Goal: Task Accomplishment & Management: Use online tool/utility

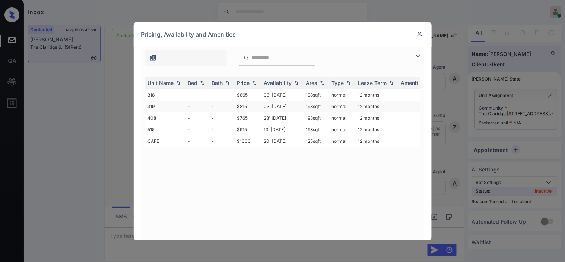
scroll to position [1990, 0]
click at [260, 95] on td "$865" at bounding box center [247, 95] width 27 height 12
click at [261, 95] on td "$865" at bounding box center [247, 95] width 27 height 12
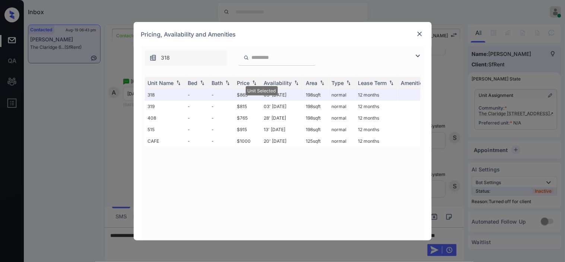
click at [420, 32] on img at bounding box center [419, 33] width 7 height 7
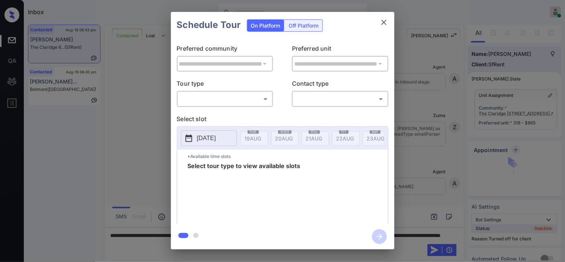
scroll to position [2131, 0]
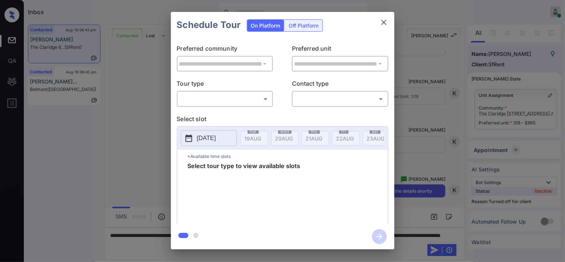
drag, startPoint x: 296, startPoint y: 36, endPoint x: 304, endPoint y: 25, distance: 13.3
click at [296, 35] on div "On Platform Off Platform" at bounding box center [285, 25] width 76 height 26
click at [305, 25] on div "Off Platform" at bounding box center [304, 26] width 37 height 12
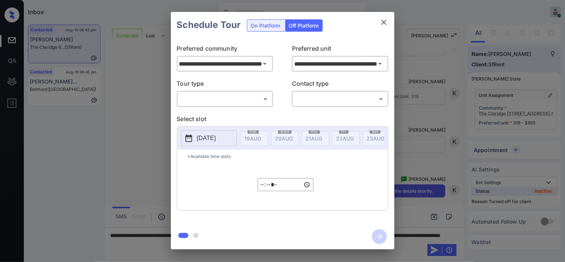
click at [255, 99] on body "Inbox Kristine Capara Online Set yourself offline Set yourself on break Profile…" at bounding box center [282, 131] width 565 height 262
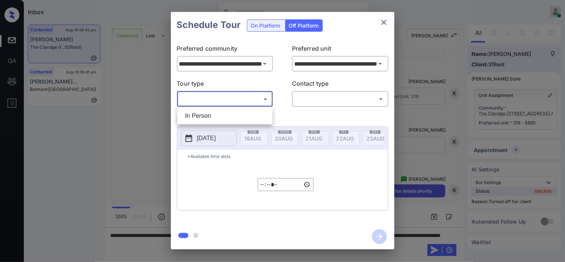
click at [248, 113] on li "In Person" at bounding box center [225, 115] width 92 height 13
type input "********"
click at [305, 96] on body "Inbox Kristine Capara Online Set yourself offline Set yourself on break Profile…" at bounding box center [282, 131] width 565 height 262
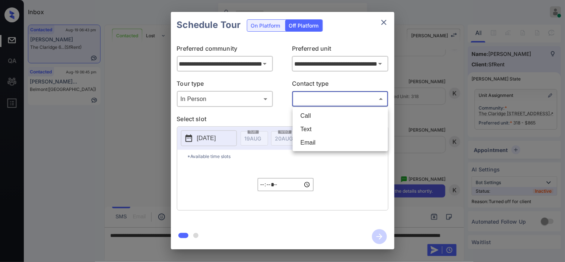
click at [307, 127] on li "Text" at bounding box center [341, 129] width 92 height 13
type input "****"
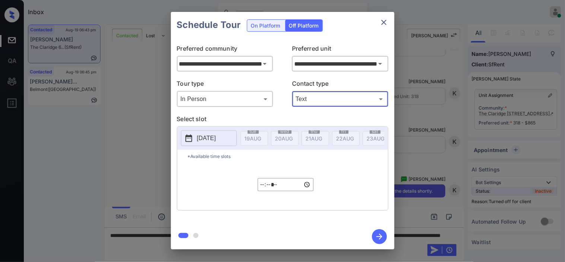
click at [209, 138] on p "2025-08-19" at bounding box center [206, 138] width 19 height 9
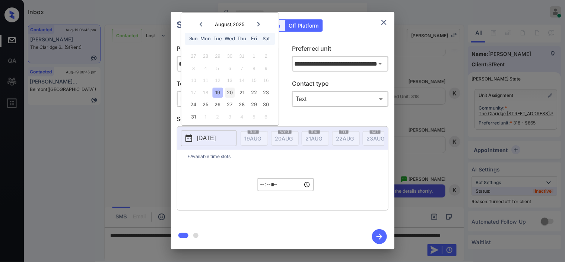
click at [229, 92] on div "20" at bounding box center [230, 93] width 10 height 10
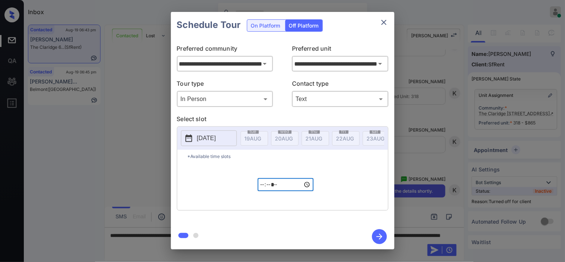
click at [262, 188] on input "*****" at bounding box center [286, 184] width 56 height 13
type input "*****"
click at [379, 232] on icon "button" at bounding box center [379, 236] width 15 height 15
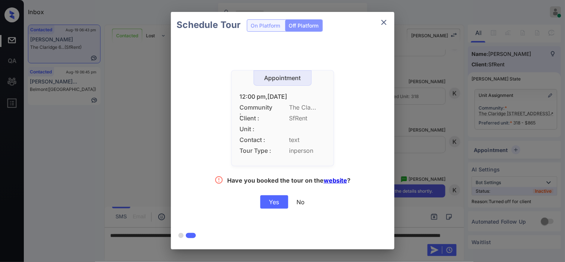
click at [277, 206] on div "Yes" at bounding box center [275, 201] width 28 height 13
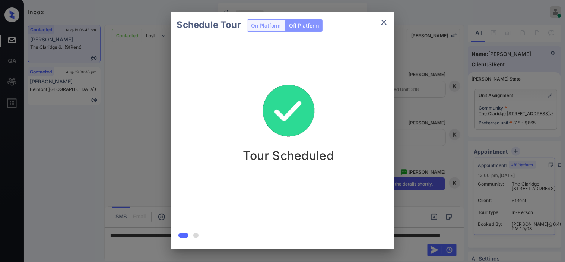
click at [419, 155] on div "Schedule Tour On Platform Off Platform Tour Scheduled" at bounding box center [282, 130] width 565 height 261
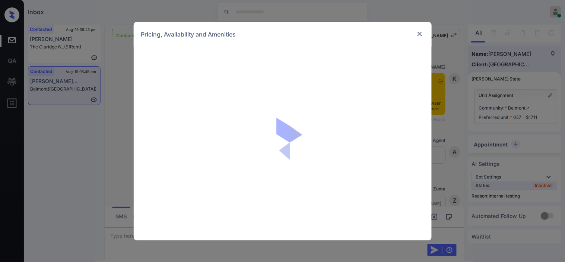
scroll to position [4257, 0]
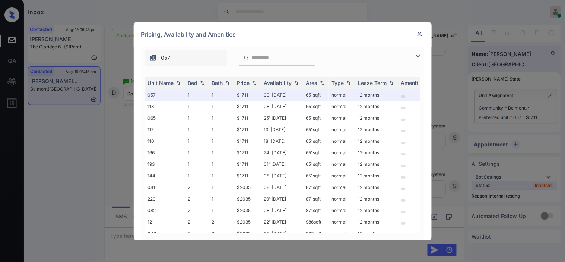
click at [416, 55] on img at bounding box center [418, 55] width 9 height 9
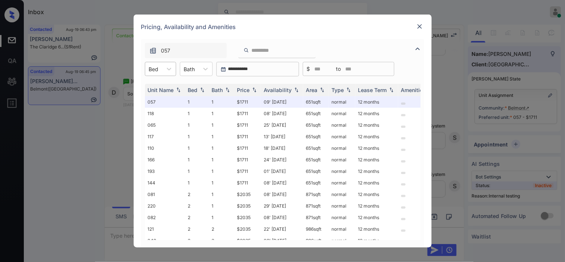
click at [160, 65] on div "Bed" at bounding box center [153, 69] width 17 height 11
click at [154, 84] on div "1" at bounding box center [160, 87] width 31 height 13
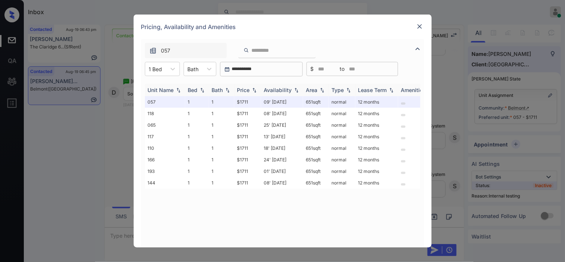
click at [250, 88] on div "Price" at bounding box center [243, 90] width 13 height 6
click at [157, 72] on div at bounding box center [155, 69] width 13 height 8
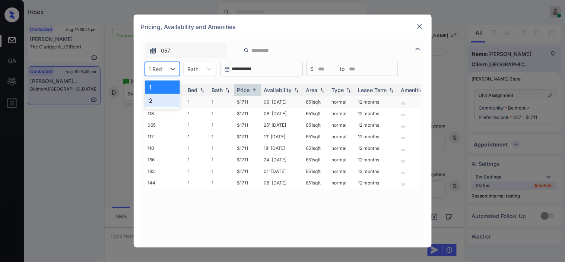
click at [154, 103] on div "2" at bounding box center [162, 100] width 35 height 13
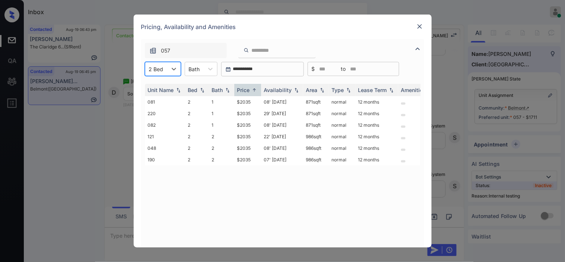
click at [416, 28] on img at bounding box center [419, 26] width 7 height 7
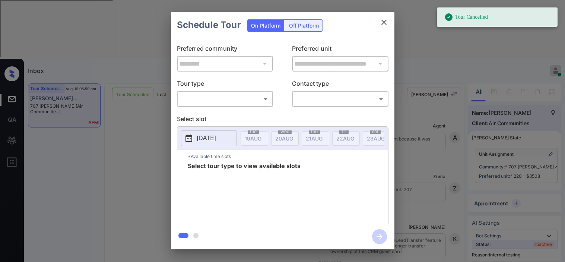
click at [257, 104] on body "Tour Cancelled Inbox Kristine Capara Online Set yourself offline Set yourself o…" at bounding box center [282, 131] width 565 height 262
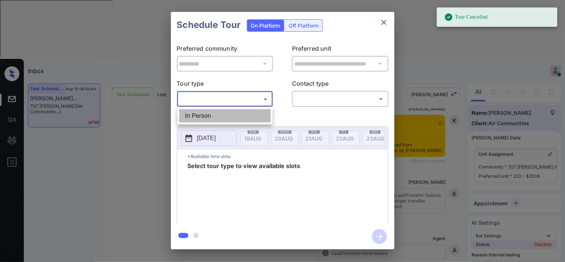
click at [250, 118] on li "In Person" at bounding box center [225, 115] width 92 height 13
type input "********"
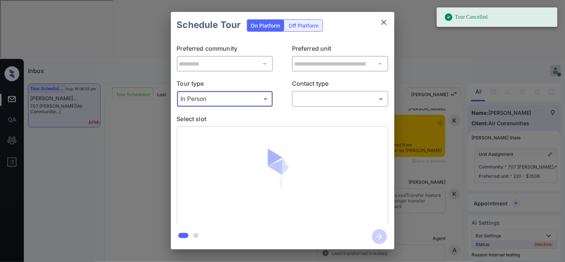
click at [311, 102] on body "Tour Cancelled Inbox Kristine Capara Online Set yourself offline Set yourself o…" at bounding box center [282, 131] width 565 height 262
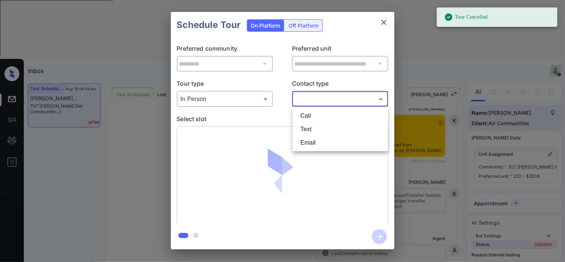
click at [315, 129] on li "Text" at bounding box center [341, 129] width 92 height 13
type input "****"
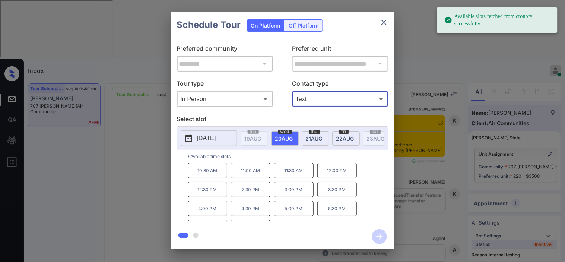
click at [158, 156] on div "**********" at bounding box center [282, 130] width 565 height 261
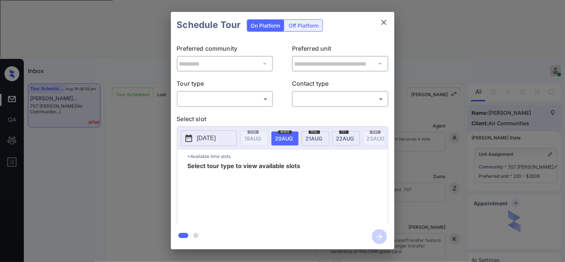
click at [240, 102] on body "Inbox Kristine Capara Online Set yourself offline Set yourself on break Profile…" at bounding box center [282, 131] width 565 height 262
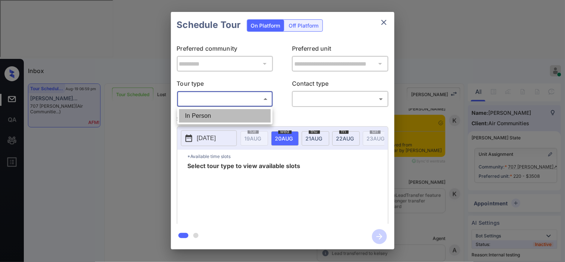
click at [236, 118] on li "In Person" at bounding box center [225, 115] width 92 height 13
type input "********"
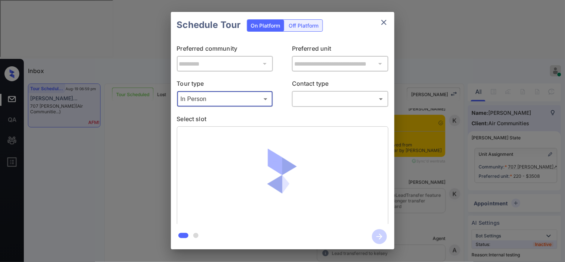
scroll to position [4299, 0]
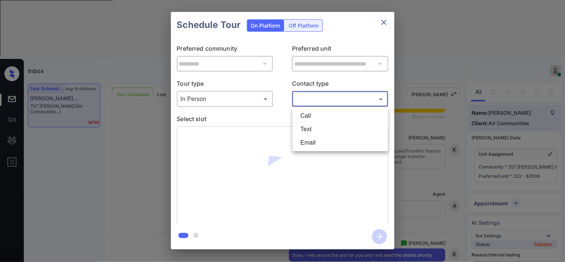
click at [312, 105] on body "Inbox Kristine Capara Online Set yourself offline Set yourself on break Profile…" at bounding box center [282, 131] width 565 height 262
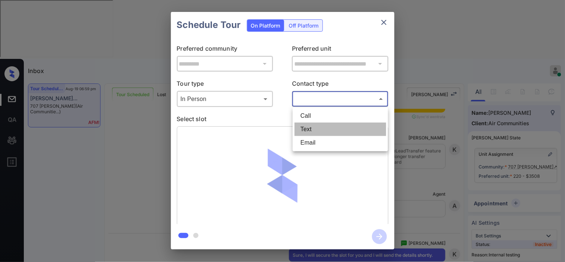
click at [311, 128] on li "Text" at bounding box center [341, 129] width 92 height 13
type input "****"
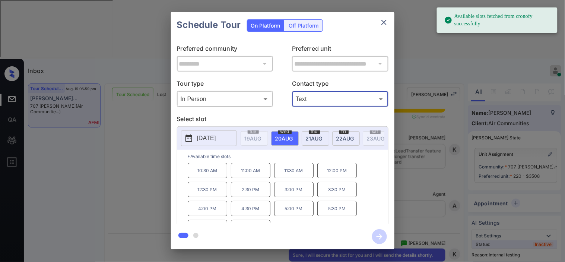
click at [255, 192] on p "2:30 PM" at bounding box center [251, 189] width 40 height 15
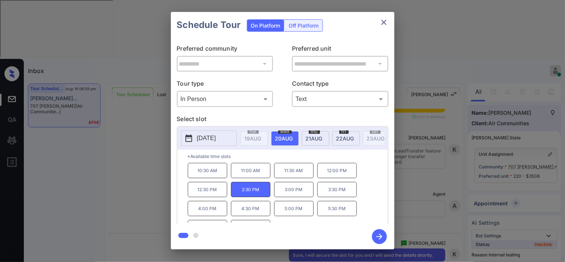
click at [379, 235] on icon "button" at bounding box center [379, 236] width 15 height 15
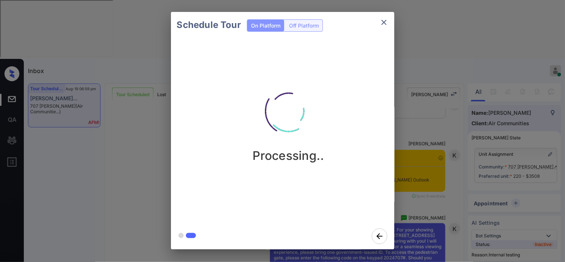
scroll to position [4569, 0]
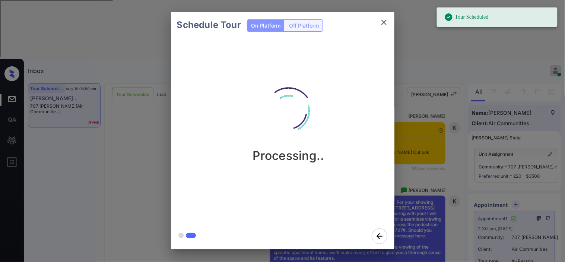
click at [440, 174] on div "Schedule Tour On Platform Off Platform Processing.." at bounding box center [282, 130] width 565 height 261
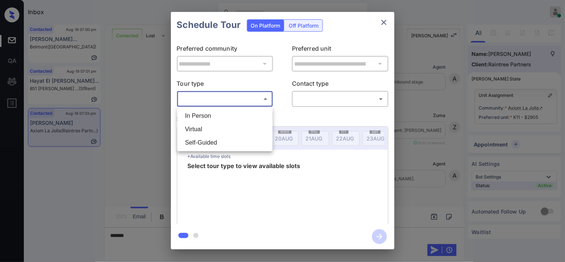
scroll to position [1095, 0]
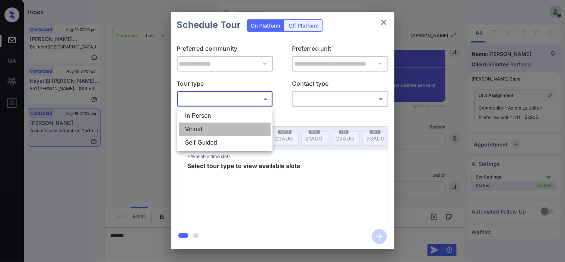
click at [221, 125] on li "Virtual" at bounding box center [225, 129] width 92 height 13
type input "*******"
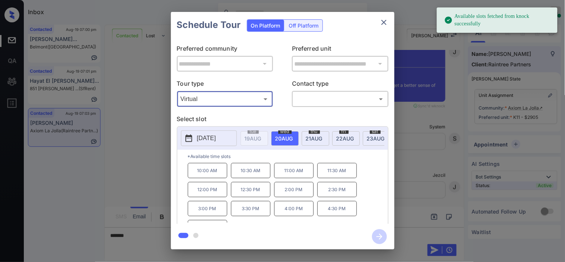
click at [191, 133] on button "[DATE]" at bounding box center [209, 138] width 56 height 16
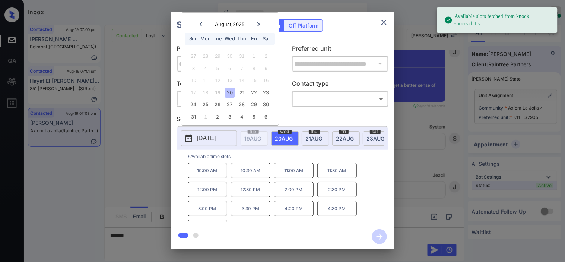
click at [136, 140] on div "**********" at bounding box center [282, 130] width 565 height 261
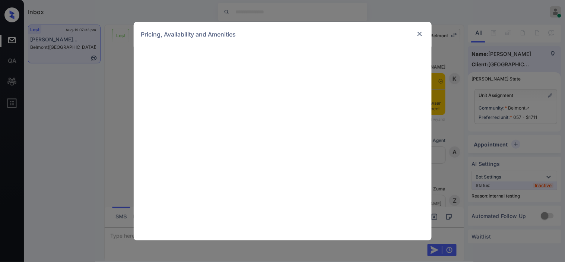
scroll to position [5574, 0]
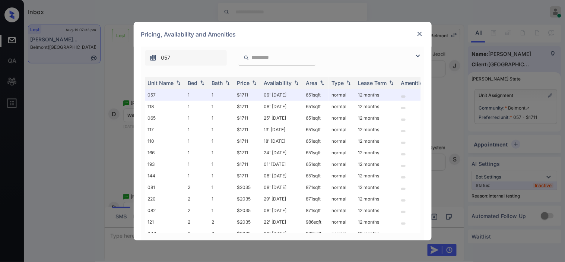
click at [420, 54] on img at bounding box center [418, 55] width 9 height 9
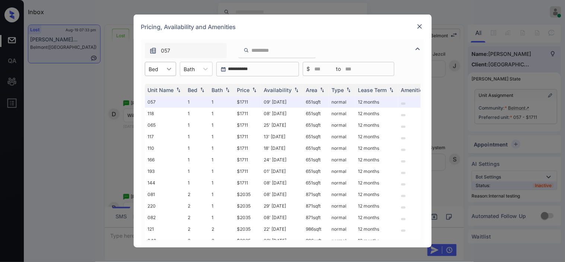
click at [168, 67] on icon at bounding box center [169, 68] width 7 height 7
click at [161, 85] on div "1" at bounding box center [160, 87] width 31 height 13
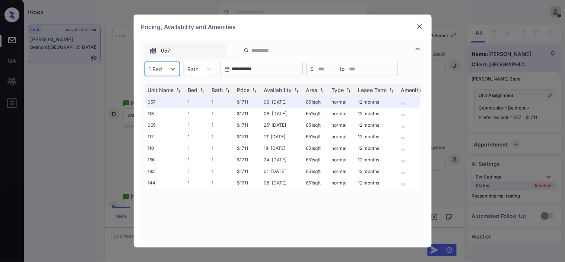
click at [419, 25] on img at bounding box center [419, 26] width 7 height 7
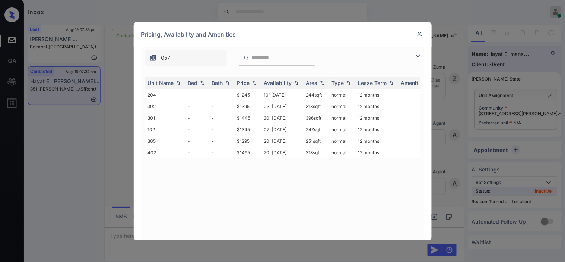
scroll to position [1697, 0]
click at [277, 94] on td "10' [DATE]" at bounding box center [282, 95] width 42 height 12
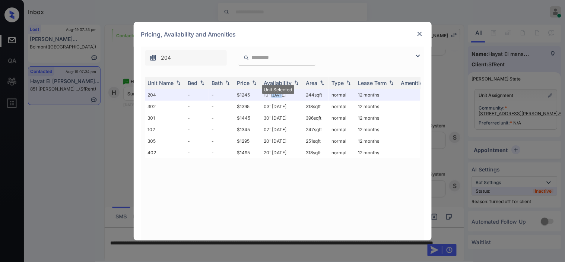
click at [419, 34] on img at bounding box center [419, 33] width 7 height 7
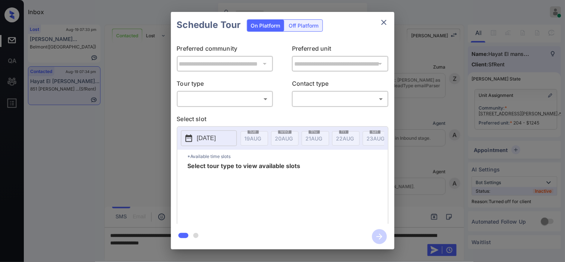
click at [296, 28] on div "Off Platform" at bounding box center [304, 26] width 37 height 12
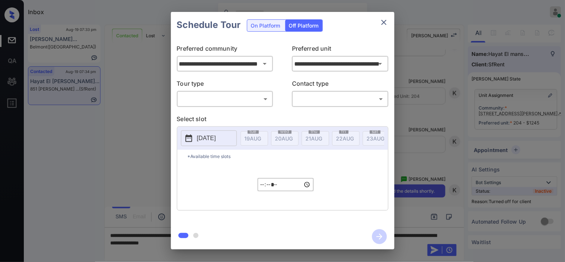
click at [252, 97] on body "Inbox Kristine Capara Online Set yourself offline Set yourself on break Profile…" at bounding box center [282, 131] width 565 height 262
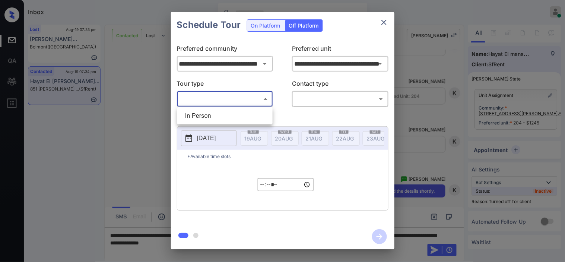
drag, startPoint x: 248, startPoint y: 109, endPoint x: 290, endPoint y: 116, distance: 43.0
click at [248, 110] on li "In Person" at bounding box center [225, 115] width 92 height 13
type input "********"
click at [310, 105] on body "Inbox Kristine Capara Online Set yourself offline Set yourself on break Profile…" at bounding box center [282, 131] width 565 height 262
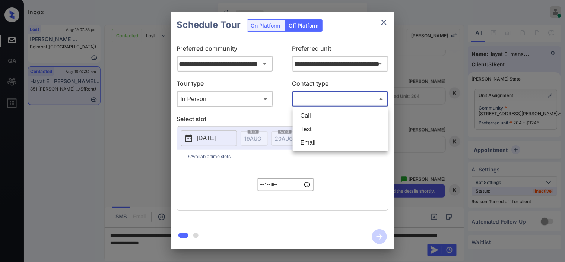
click at [305, 128] on li "Text" at bounding box center [341, 129] width 92 height 13
type input "****"
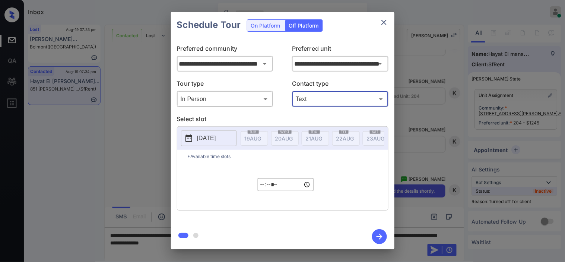
click at [200, 136] on p "2025-08-19" at bounding box center [206, 138] width 19 height 9
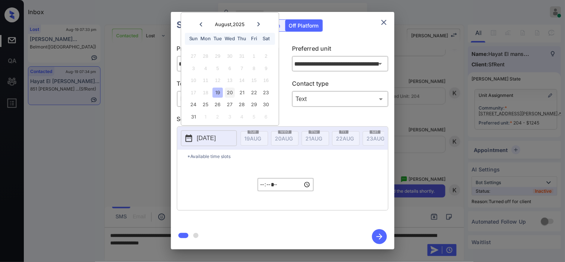
click at [232, 91] on div "20" at bounding box center [230, 93] width 10 height 10
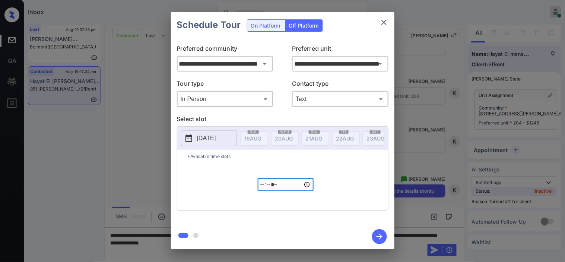
click at [262, 188] on input "*****" at bounding box center [286, 184] width 56 height 13
type input "*****"
click at [375, 235] on icon "button" at bounding box center [379, 236] width 15 height 15
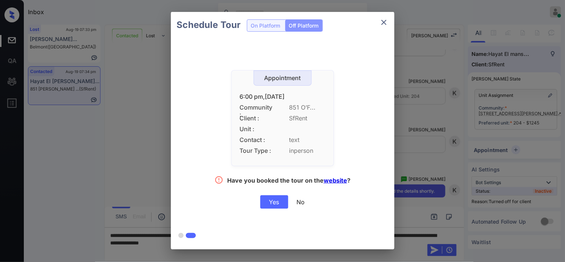
click at [278, 200] on div "Yes" at bounding box center [275, 201] width 28 height 13
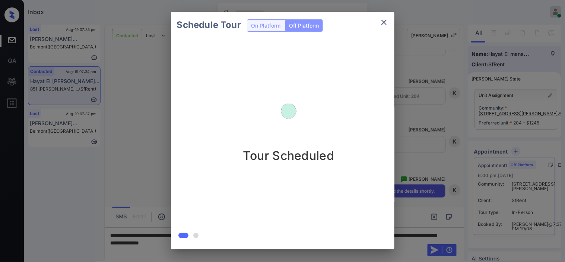
click at [418, 153] on div "Schedule Tour On Platform Off Platform Tour Scheduled" at bounding box center [282, 130] width 565 height 261
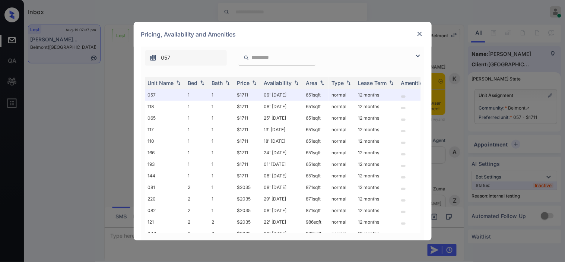
click at [419, 53] on img at bounding box center [418, 55] width 9 height 9
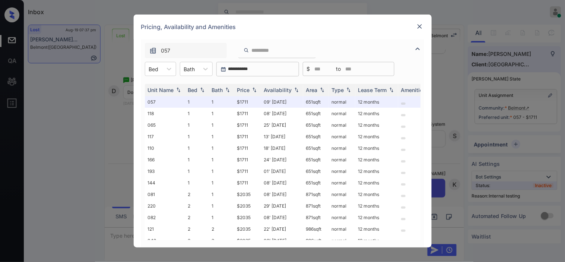
click at [161, 69] on div "Bed" at bounding box center [153, 69] width 17 height 11
click at [163, 96] on div "2" at bounding box center [160, 100] width 31 height 13
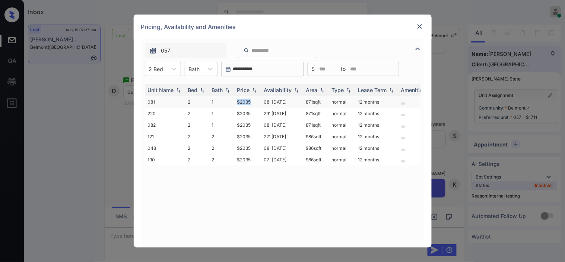
drag, startPoint x: 232, startPoint y: 101, endPoint x: 258, endPoint y: 105, distance: 26.0
click at [258, 105] on tr "081 2 1 $2035 08' [DATE] 871 sqft normal 12 months" at bounding box center [340, 102] width 390 height 12
copy tr "$2035"
click at [416, 25] on div at bounding box center [420, 26] width 9 height 9
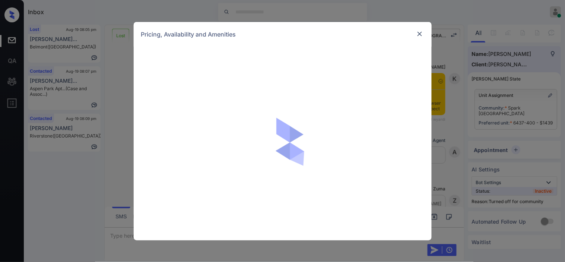
scroll to position [1560, 0]
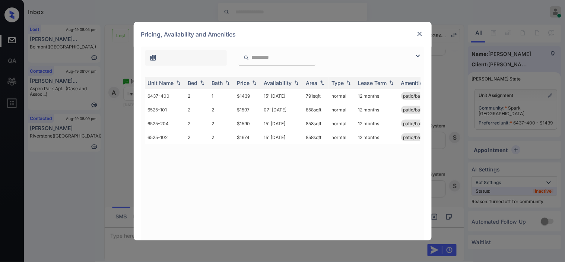
click at [423, 30] on img at bounding box center [419, 33] width 7 height 7
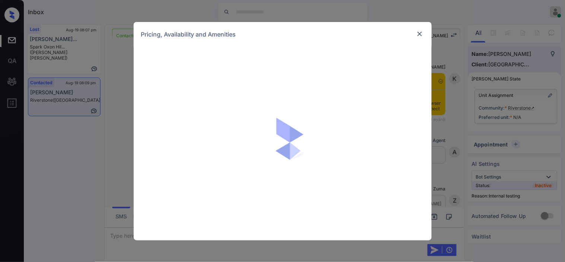
scroll to position [942, 0]
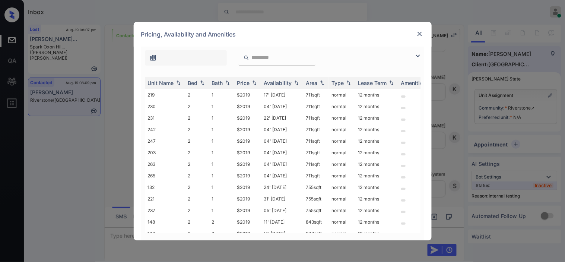
click at [422, 54] on img at bounding box center [418, 55] width 9 height 9
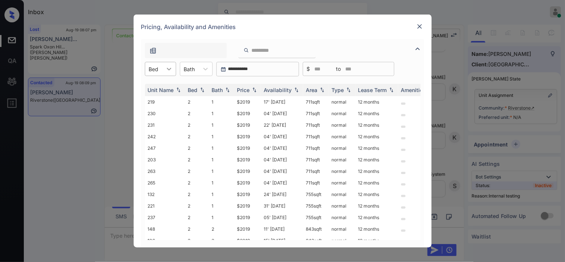
click at [166, 68] on icon at bounding box center [169, 68] width 7 height 7
click at [166, 86] on div "2" at bounding box center [160, 87] width 31 height 13
click at [248, 89] on div "Price" at bounding box center [243, 90] width 13 height 6
drag, startPoint x: 238, startPoint y: 100, endPoint x: 252, endPoint y: 99, distance: 13.8
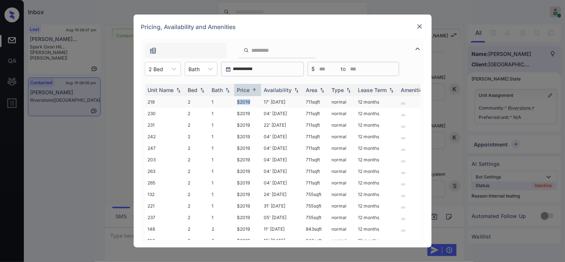
click at [252, 99] on td "$2019" at bounding box center [247, 102] width 27 height 12
copy td "$2019"
click at [245, 101] on td "$2019" at bounding box center [247, 102] width 27 height 12
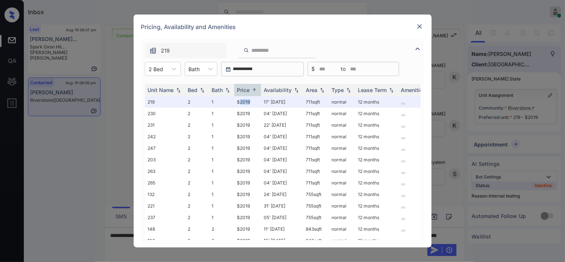
click at [416, 24] on img at bounding box center [419, 26] width 7 height 7
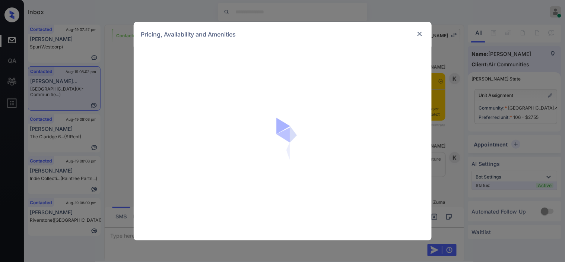
scroll to position [1029, 0]
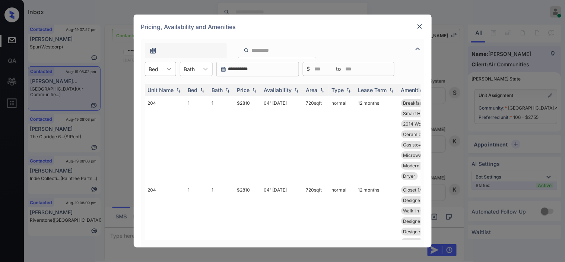
click at [169, 70] on icon at bounding box center [169, 69] width 4 height 3
click at [162, 86] on div "1" at bounding box center [160, 87] width 31 height 13
click at [258, 91] on img at bounding box center [254, 90] width 7 height 5
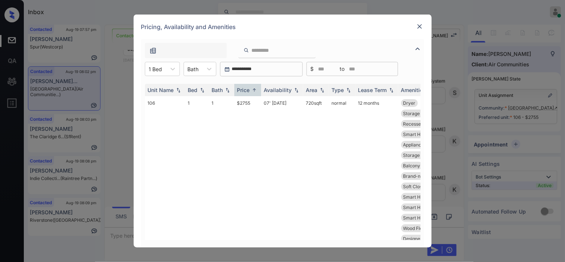
click at [258, 90] on img at bounding box center [254, 90] width 7 height 6
click at [256, 90] on img at bounding box center [254, 90] width 7 height 6
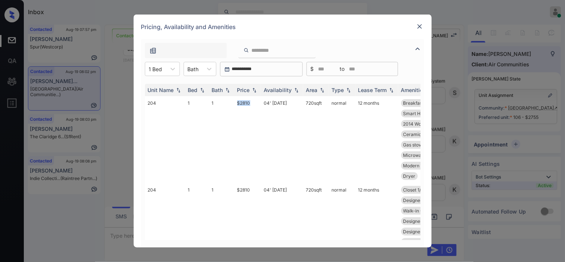
click at [420, 25] on img at bounding box center [419, 26] width 7 height 7
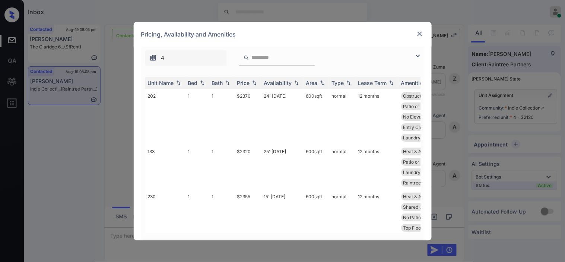
scroll to position [289, 0]
click at [416, 54] on img at bounding box center [418, 55] width 9 height 9
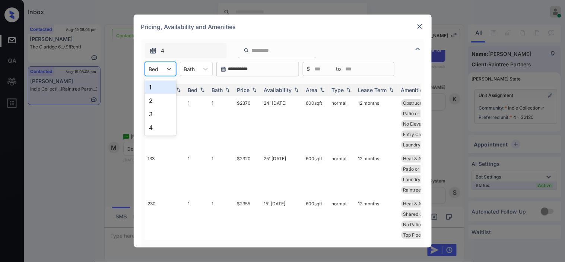
click at [151, 69] on div at bounding box center [154, 69] width 10 height 8
click at [154, 86] on div "1" at bounding box center [160, 87] width 31 height 13
click at [255, 88] on img at bounding box center [254, 90] width 7 height 5
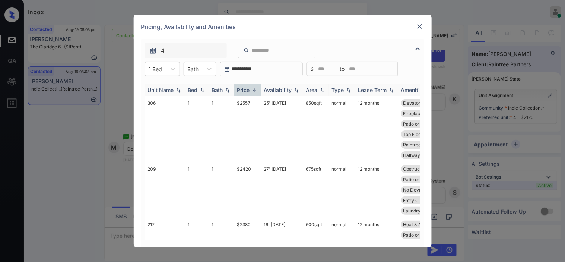
click at [255, 88] on img at bounding box center [254, 90] width 7 height 6
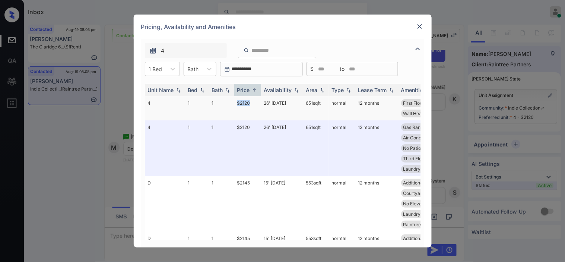
drag, startPoint x: 234, startPoint y: 105, endPoint x: 255, endPoint y: 104, distance: 20.9
click at [255, 104] on tr "4 1 1 $2120 26' [DATE] 651 sqft normal 12 months First Floor Gas Range Air Cond…" at bounding box center [340, 108] width 390 height 24
copy tr "$2120"
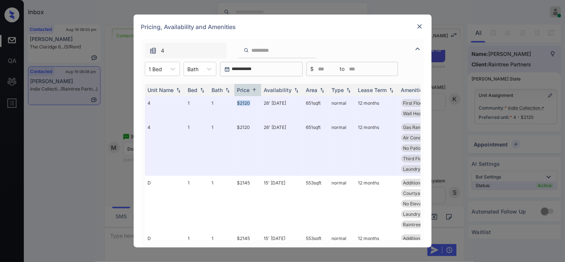
click at [422, 24] on img at bounding box center [419, 26] width 7 height 7
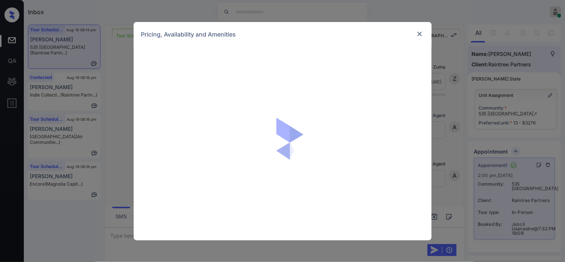
scroll to position [1264, 0]
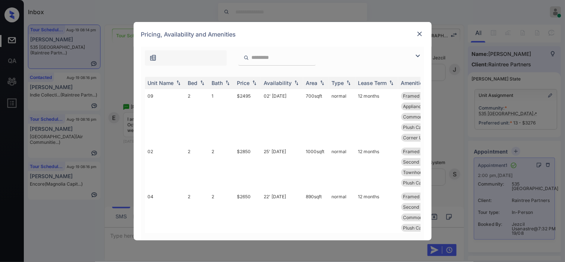
drag, startPoint x: 419, startPoint y: 58, endPoint x: 309, endPoint y: 60, distance: 110.0
click at [419, 57] on img at bounding box center [418, 55] width 9 height 9
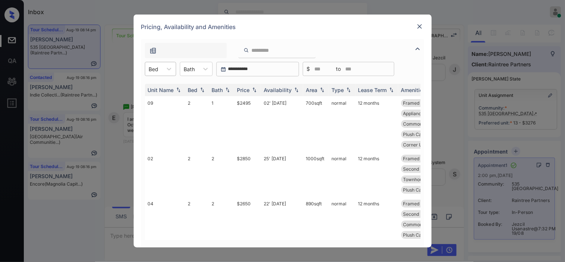
click at [148, 66] on div "Bed" at bounding box center [153, 69] width 17 height 11
click at [160, 97] on div "3" at bounding box center [160, 100] width 31 height 13
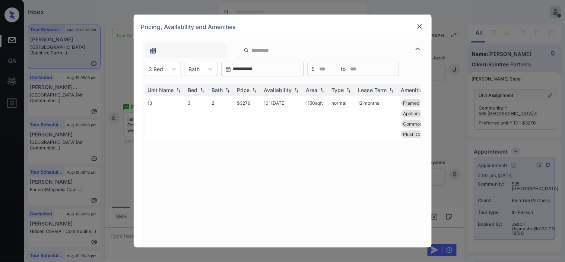
click at [419, 27] on img at bounding box center [419, 26] width 7 height 7
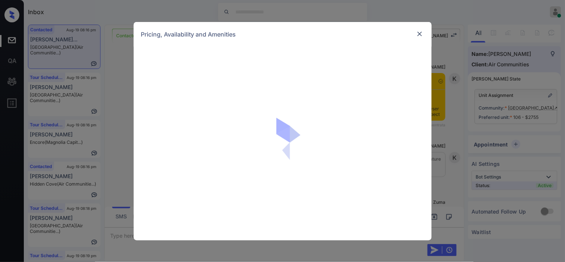
scroll to position [1350, 0]
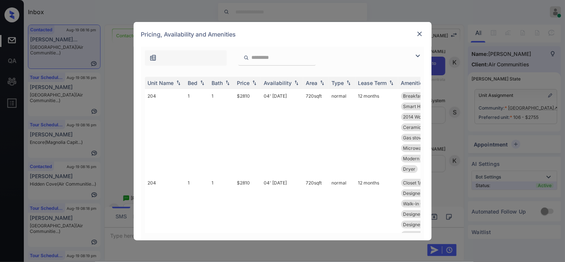
click at [420, 56] on img at bounding box center [418, 55] width 9 height 9
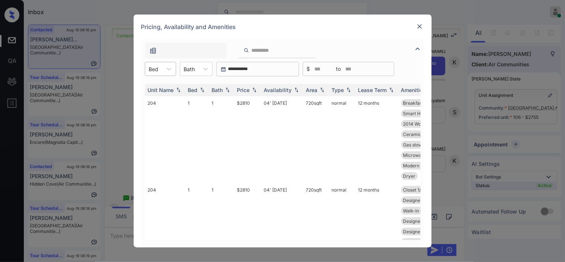
click at [153, 69] on div at bounding box center [154, 69] width 10 height 8
click at [157, 90] on div "1" at bounding box center [160, 87] width 31 height 13
click at [251, 89] on img at bounding box center [254, 90] width 7 height 5
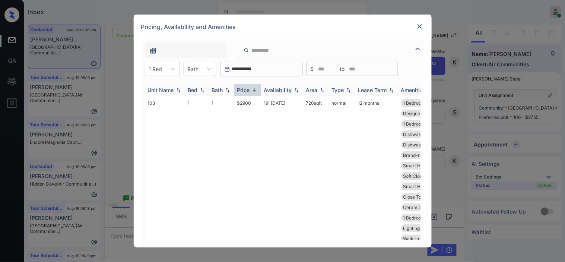
click at [255, 89] on img at bounding box center [254, 90] width 7 height 6
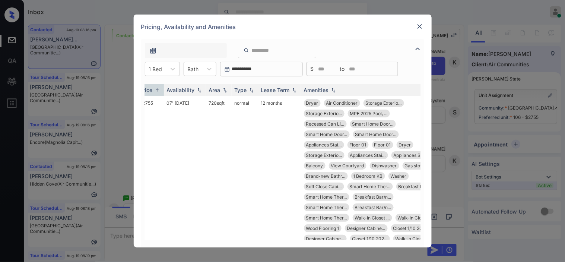
scroll to position [0, 102]
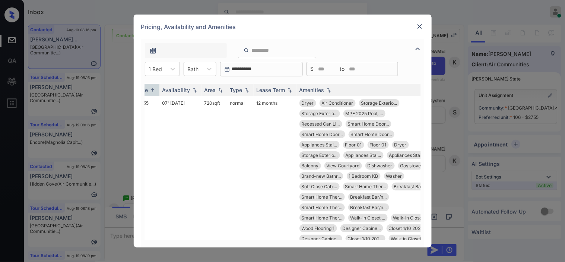
click at [420, 25] on img at bounding box center [419, 26] width 7 height 7
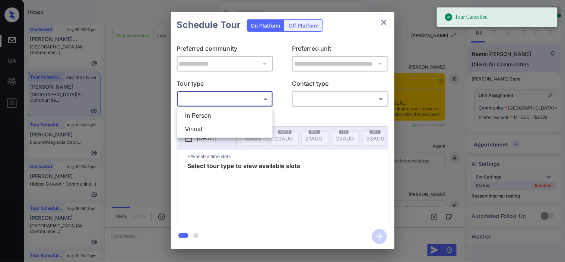
scroll to position [4867, 0]
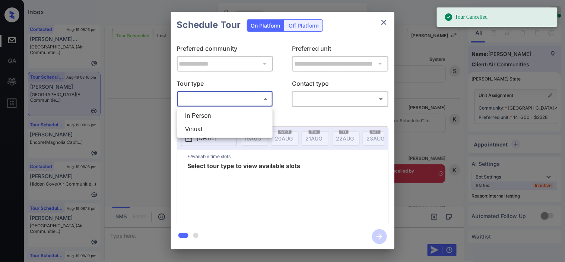
click at [221, 116] on li "In Person" at bounding box center [225, 115] width 92 height 13
type input "********"
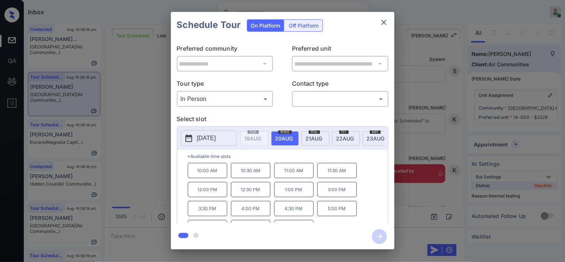
drag, startPoint x: 128, startPoint y: 188, endPoint x: 136, endPoint y: 193, distance: 9.7
click at [136, 193] on div "**********" at bounding box center [282, 130] width 565 height 261
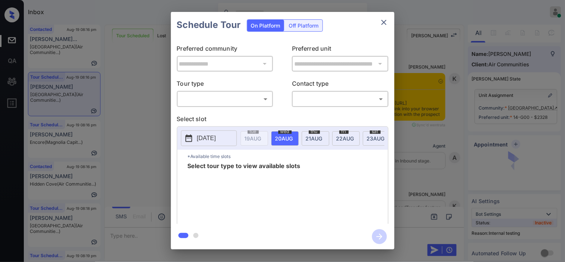
click at [234, 98] on body "Inbox Kristine Capara Online Set yourself offline Set yourself on break Profile…" at bounding box center [282, 131] width 565 height 262
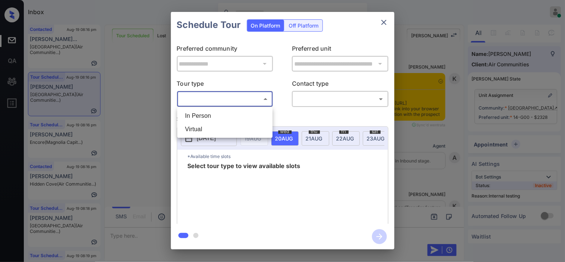
scroll to position [5020, 0]
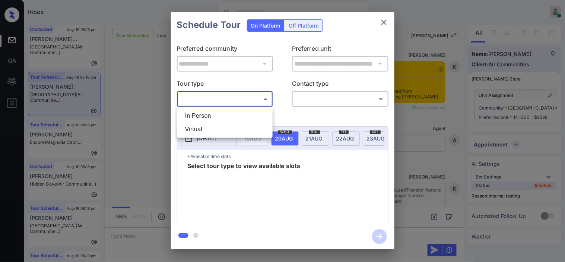
click at [234, 113] on li "In Person" at bounding box center [225, 115] width 92 height 13
type input "********"
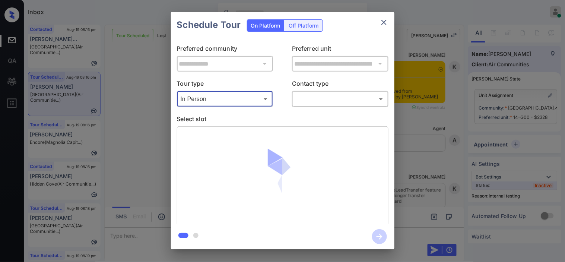
click at [312, 102] on div at bounding box center [282, 131] width 565 height 262
click at [310, 102] on body "Inbox Kristine Capara Online Set yourself offline Set yourself on break Profile…" at bounding box center [282, 131] width 565 height 262
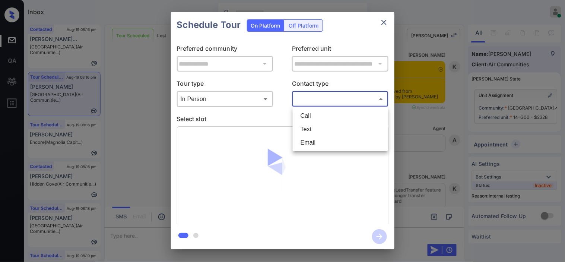
click at [311, 129] on li "Text" at bounding box center [341, 129] width 92 height 13
type input "****"
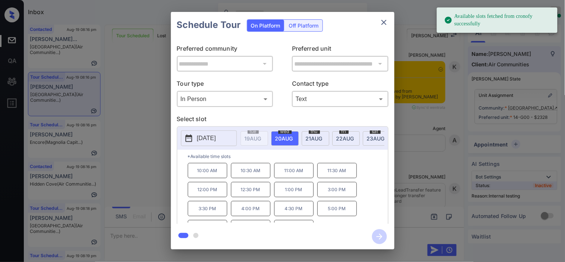
click at [196, 140] on button "[DATE]" at bounding box center [209, 138] width 56 height 16
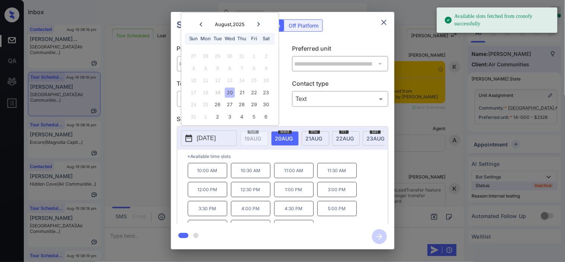
click at [345, 196] on p "3:00 PM" at bounding box center [338, 189] width 40 height 15
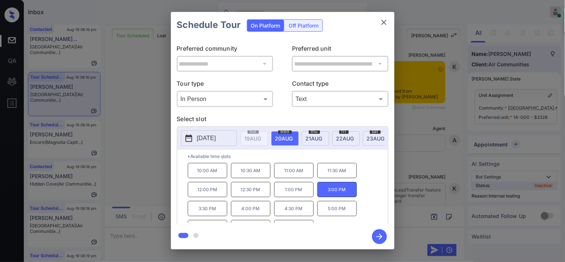
click at [381, 238] on icon "button" at bounding box center [380, 237] width 6 height 6
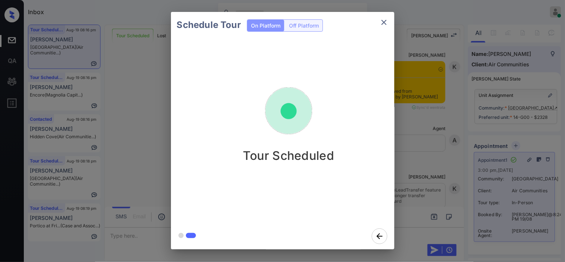
click at [151, 105] on div "Schedule Tour On Platform Off Platform Tour Scheduled" at bounding box center [282, 130] width 565 height 261
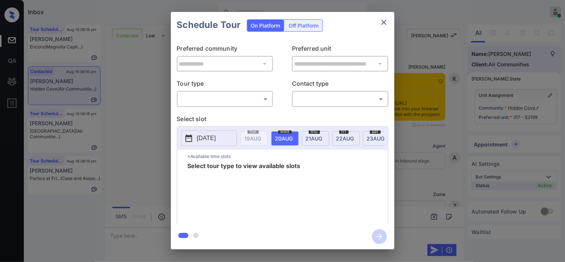
scroll to position [513, 0]
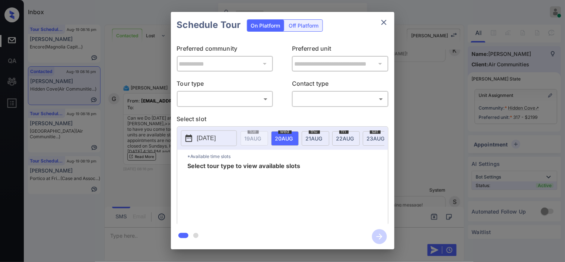
click at [255, 99] on body "Inbox [PERSON_NAME] Online Set yourself offline Set yourself on break Profile S…" at bounding box center [282, 131] width 565 height 262
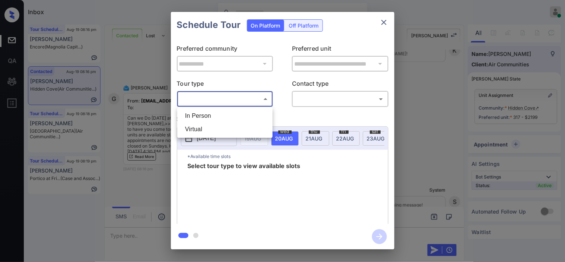
click at [248, 111] on li "In Person" at bounding box center [225, 115] width 92 height 13
type input "********"
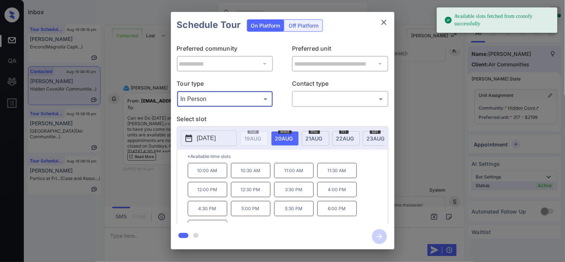
click at [188, 137] on icon at bounding box center [189, 138] width 7 height 7
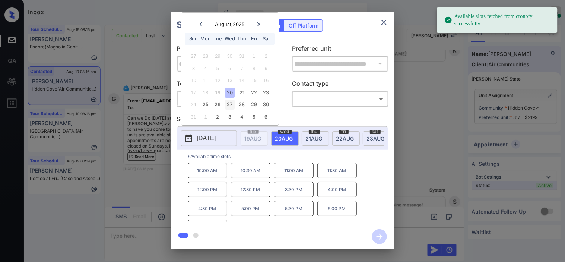
click at [233, 104] on div "27" at bounding box center [230, 105] width 10 height 10
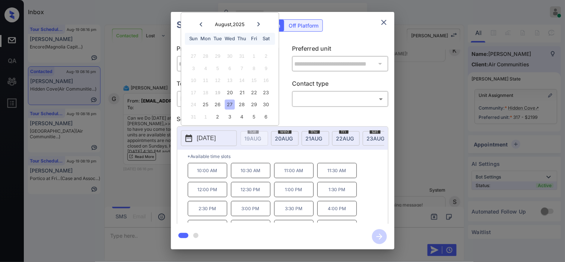
scroll to position [32, 0]
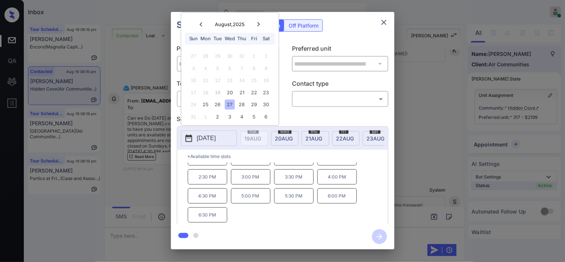
drag, startPoint x: 150, startPoint y: 184, endPoint x: 148, endPoint y: 179, distance: 5.2
click at [148, 179] on div "**********" at bounding box center [282, 130] width 565 height 261
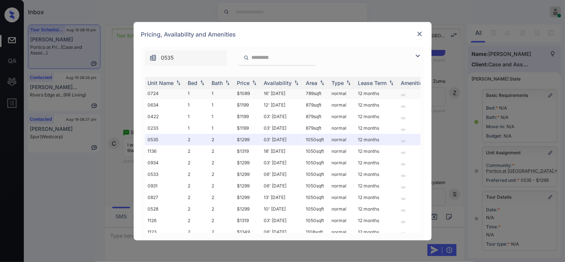
scroll to position [21, 0]
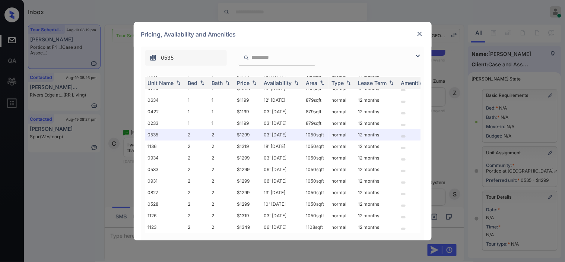
click at [422, 32] on img at bounding box center [419, 33] width 7 height 7
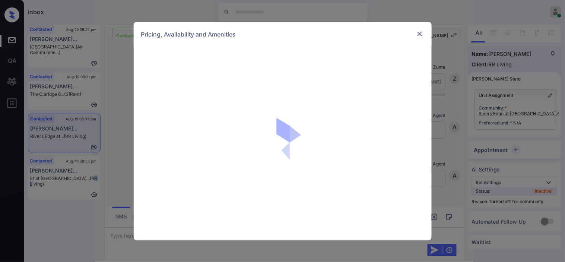
scroll to position [1467, 0]
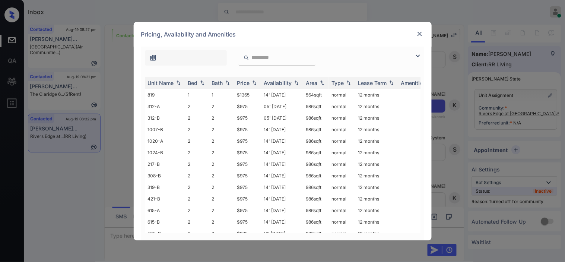
click at [418, 56] on img at bounding box center [418, 55] width 9 height 9
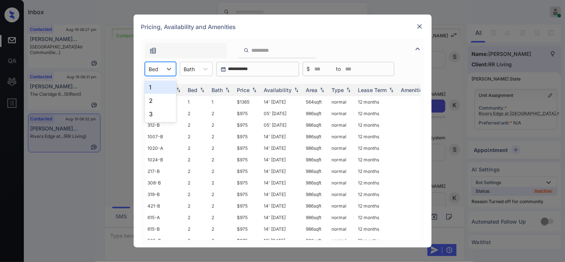
click at [157, 89] on div "1" at bounding box center [160, 87] width 31 height 13
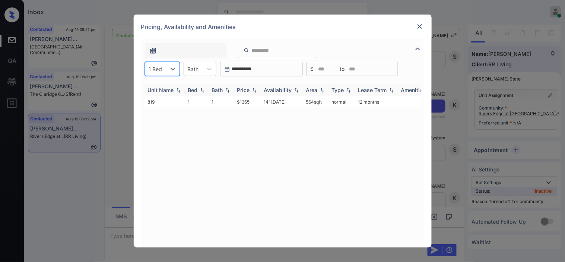
click at [253, 88] on img at bounding box center [254, 90] width 7 height 5
click at [253, 88] on img at bounding box center [254, 90] width 7 height 6
drag, startPoint x: 234, startPoint y: 99, endPoint x: 259, endPoint y: 103, distance: 25.6
click at [259, 103] on td "$1365" at bounding box center [247, 102] width 27 height 12
copy td "$1365"
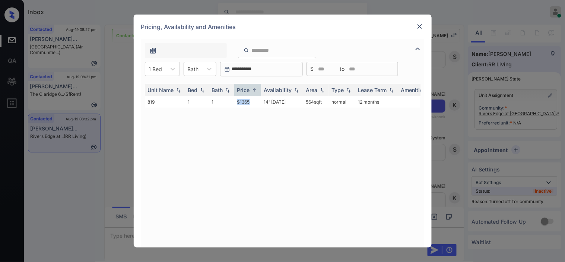
click at [422, 25] on img at bounding box center [419, 26] width 7 height 7
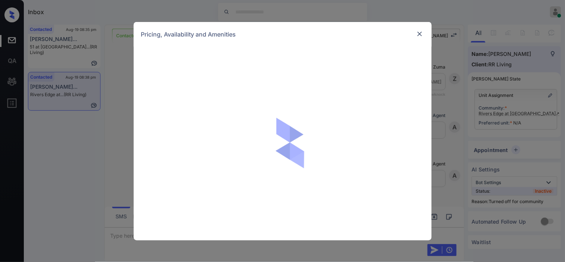
scroll to position [1725, 0]
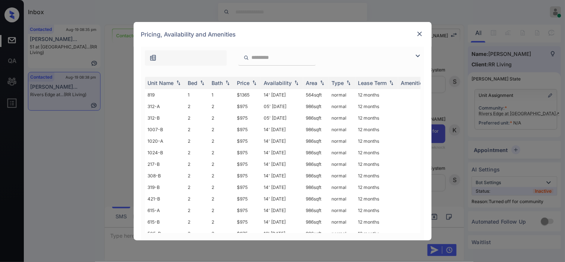
click img
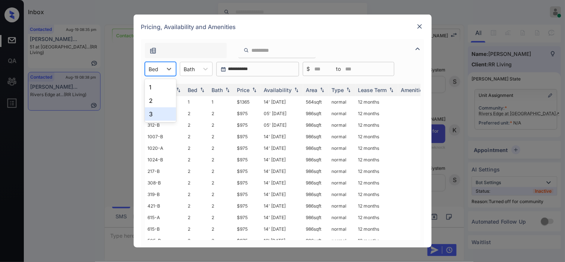
click div "3"
click th "Price"
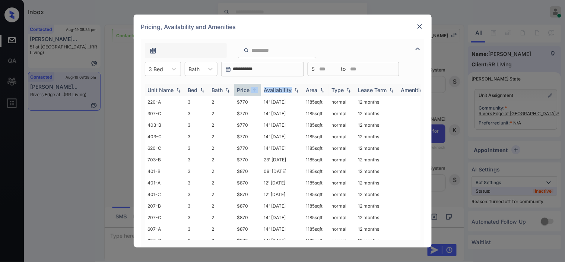
click th "Price"
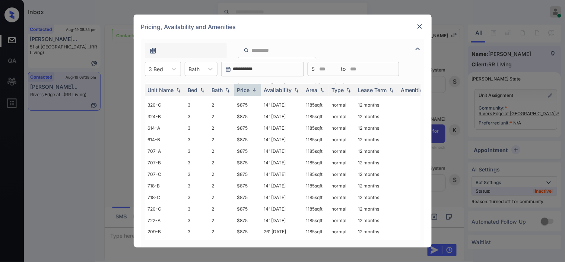
scroll to position [176, 0]
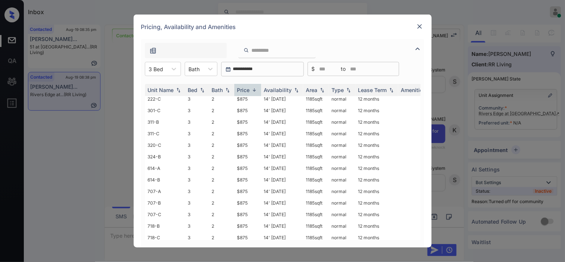
click div "Pricing, Availability and Amenities"
click div
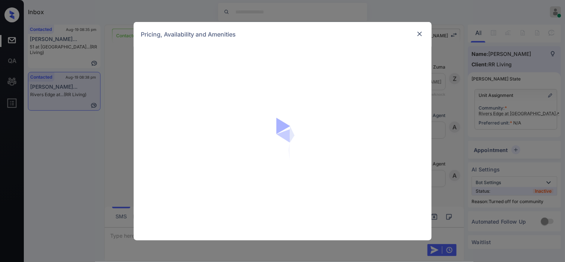
scroll to position [1725, 0]
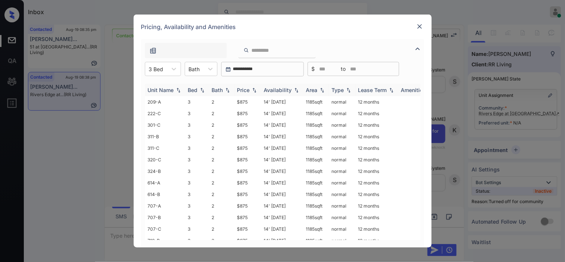
click at [253, 89] on img at bounding box center [254, 90] width 7 height 5
click at [253, 89] on img at bounding box center [254, 90] width 7 height 6
drag, startPoint x: 237, startPoint y: 201, endPoint x: 308, endPoint y: 207, distance: 71.4
click at [255, 201] on td "$870" at bounding box center [247, 206] width 27 height 12
copy td "$870"
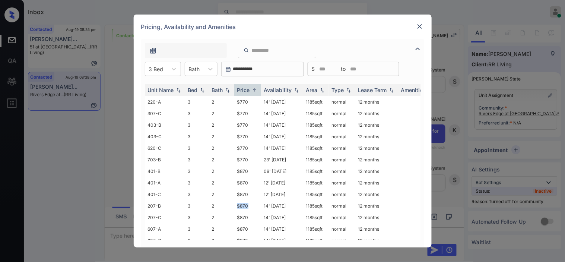
scroll to position [166, 0]
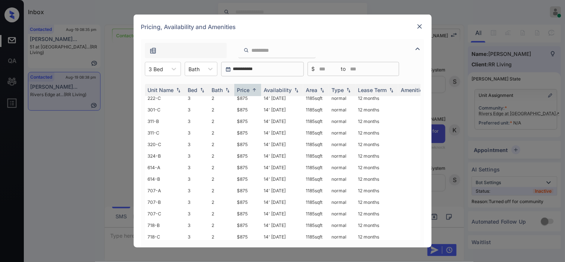
click at [420, 28] on img at bounding box center [419, 26] width 7 height 7
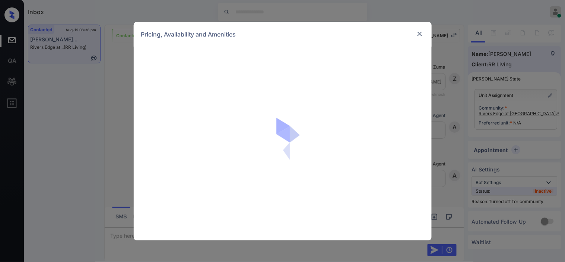
scroll to position [2256, 0]
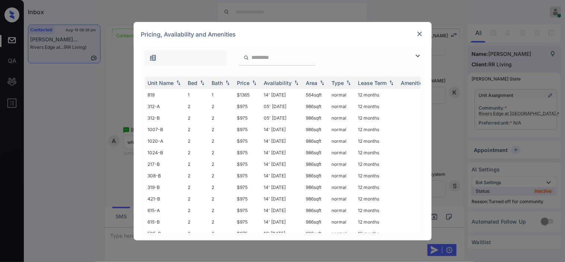
click at [418, 54] on img at bounding box center [418, 55] width 9 height 9
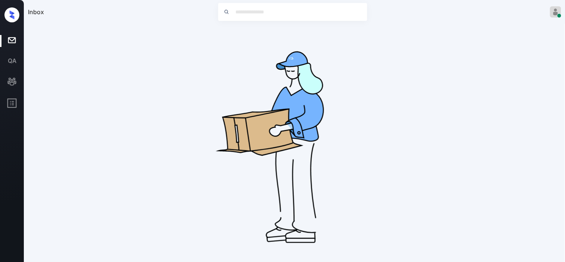
click at [166, 69] on div "No leads are available right now" at bounding box center [295, 148] width 534 height 246
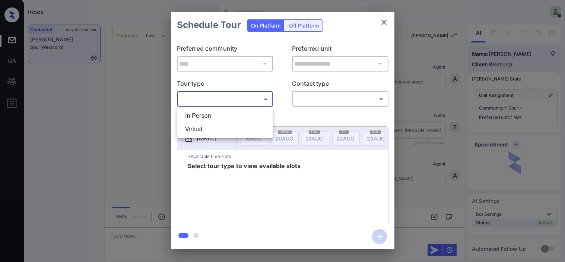
click at [213, 112] on li "In Person" at bounding box center [225, 115] width 92 height 13
type input "********"
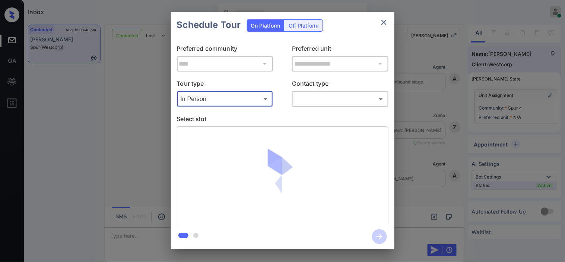
scroll to position [2163, 0]
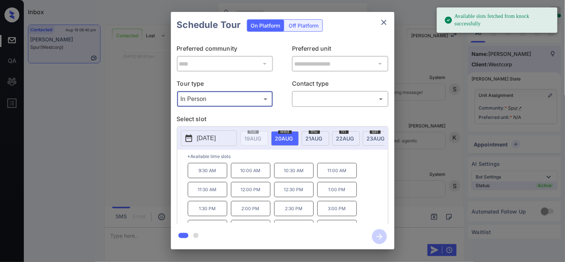
click at [262, 139] on span "21 AUG" at bounding box center [253, 138] width 17 height 6
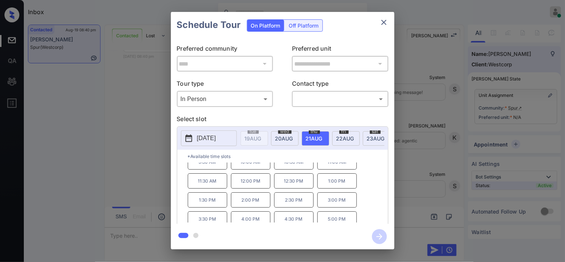
scroll to position [13, 0]
click at [152, 183] on div "**********" at bounding box center [282, 130] width 565 height 261
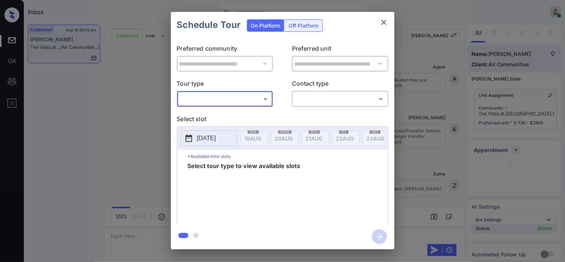
scroll to position [4012, 0]
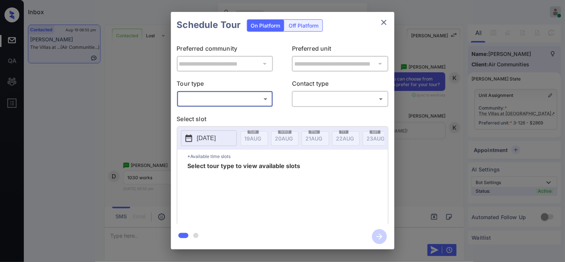
click at [243, 104] on body "Inbox [PERSON_NAME] Online Set yourself offline Set yourself on break Profile S…" at bounding box center [282, 131] width 565 height 262
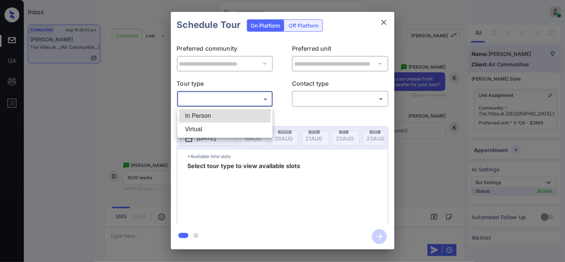
click at [239, 117] on li "In Person" at bounding box center [225, 115] width 92 height 13
type input "********"
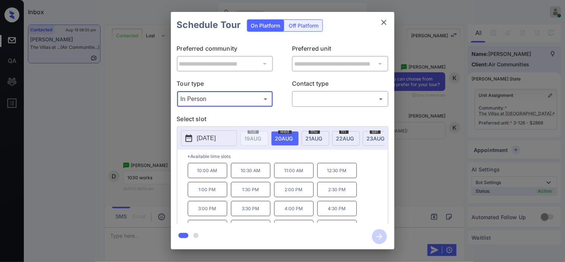
drag, startPoint x: 222, startPoint y: 135, endPoint x: 233, endPoint y: 131, distance: 11.7
click at [216, 136] on p "[DATE]" at bounding box center [206, 138] width 19 height 9
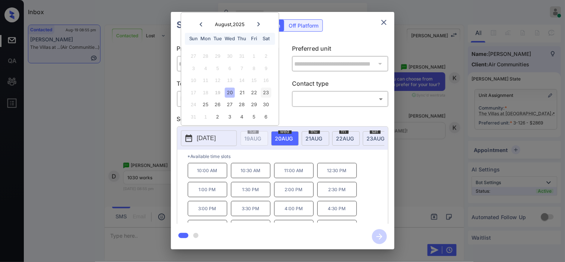
click at [267, 92] on div "23" at bounding box center [266, 93] width 10 height 10
click at [144, 125] on div "**********" at bounding box center [282, 130] width 565 height 261
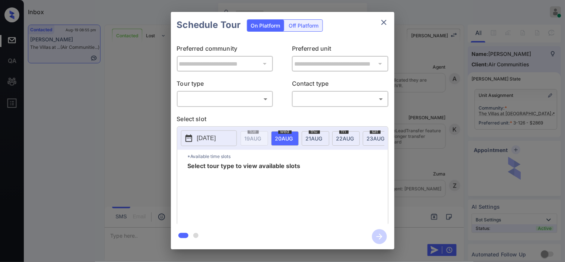
click at [233, 94] on body "Inbox [PERSON_NAME] Online Set yourself offline Set yourself on break Profile S…" at bounding box center [282, 131] width 565 height 262
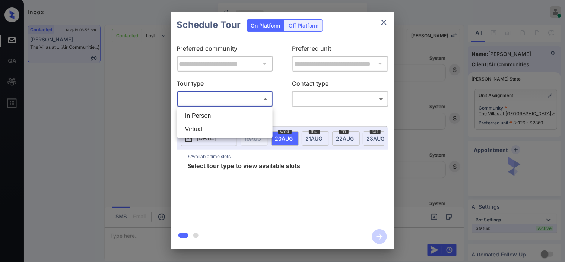
click at [226, 116] on li "In Person" at bounding box center [225, 115] width 92 height 13
type input "********"
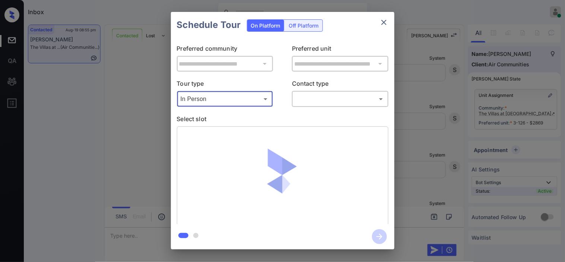
click at [316, 101] on body "Inbox Kristine Capara Online Set yourself offline Set yourself on break Profile…" at bounding box center [282, 131] width 565 height 262
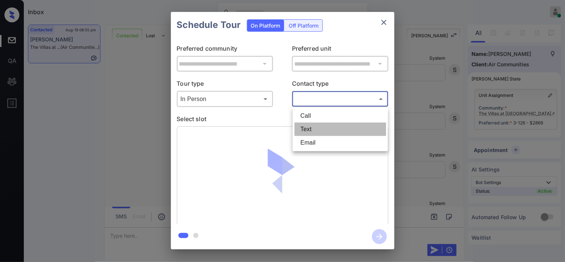
click at [311, 129] on li "Text" at bounding box center [341, 129] width 92 height 13
type input "****"
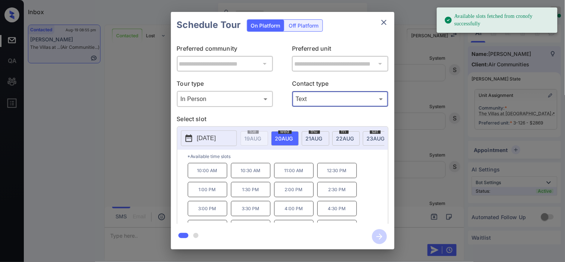
click at [193, 139] on icon at bounding box center [189, 138] width 9 height 9
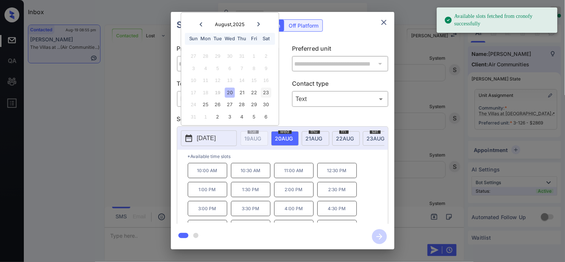
click at [263, 88] on div "23" at bounding box center [266, 93] width 10 height 10
click at [248, 170] on p "10:30 AM" at bounding box center [251, 170] width 40 height 15
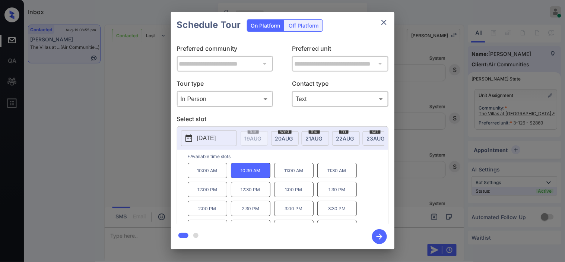
click at [374, 233] on icon "button" at bounding box center [379, 236] width 15 height 15
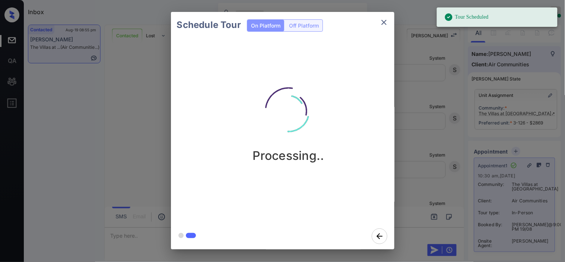
click at [435, 166] on div "Schedule Tour On Platform Off Platform Processing.." at bounding box center [282, 130] width 565 height 261
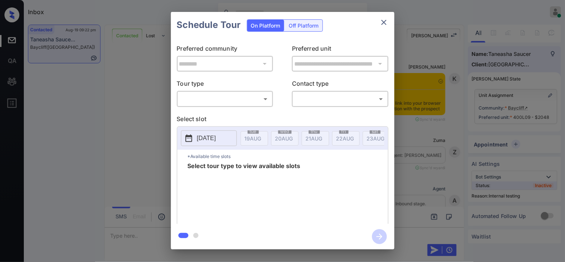
click at [266, 102] on body "Inbox [PERSON_NAME] Online Set yourself offline Set yourself on break Profile S…" at bounding box center [282, 131] width 565 height 262
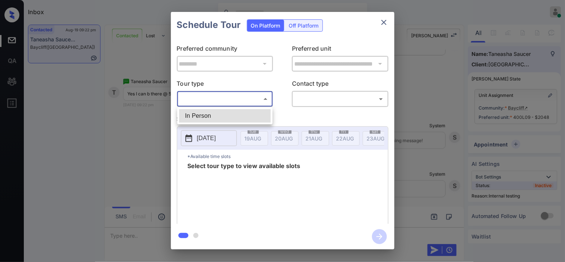
click at [262, 114] on li "In Person" at bounding box center [225, 115] width 92 height 13
type input "********"
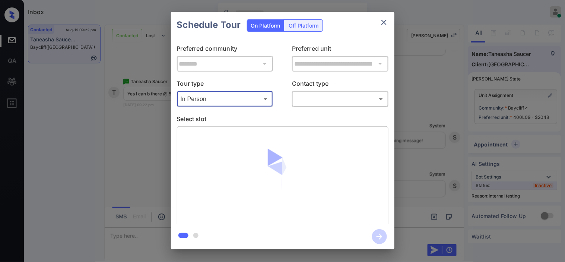
click at [329, 95] on body "Inbox [PERSON_NAME] Online Set yourself offline Set yourself on break Profile S…" at bounding box center [282, 131] width 565 height 262
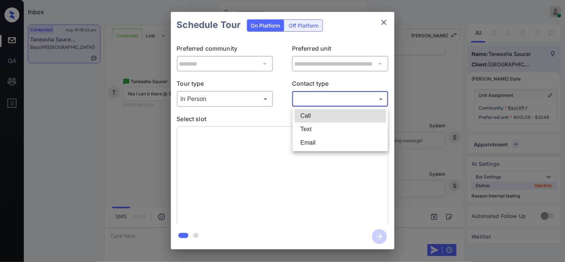
click at [322, 129] on li "Text" at bounding box center [341, 129] width 92 height 13
type input "****"
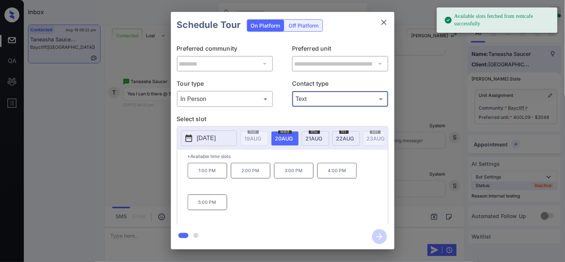
click at [170, 163] on div "**********" at bounding box center [282, 130] width 565 height 261
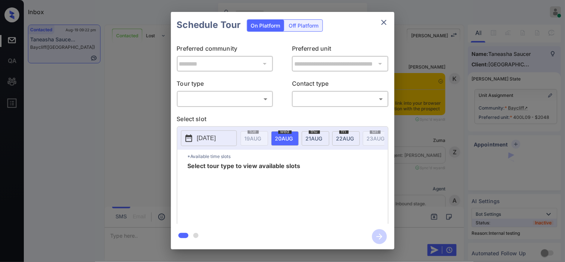
click at [249, 101] on body "Inbox [PERSON_NAME] Online Set yourself offline Set yourself on break Profile S…" at bounding box center [282, 131] width 565 height 262
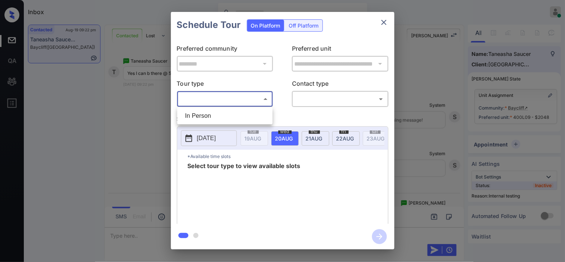
click at [245, 112] on li "In Person" at bounding box center [225, 115] width 92 height 13
type input "********"
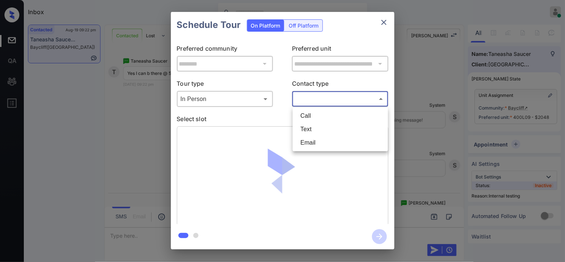
click at [326, 102] on body "Inbox [PERSON_NAME] Online Set yourself offline Set yourself on break Profile S…" at bounding box center [282, 131] width 565 height 262
click at [317, 129] on li "Text" at bounding box center [341, 129] width 92 height 13
type input "****"
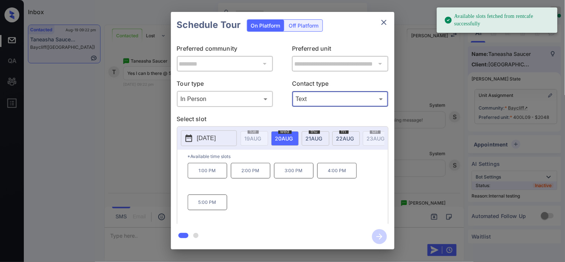
click at [206, 210] on p "5:00 PM" at bounding box center [208, 203] width 40 height 16
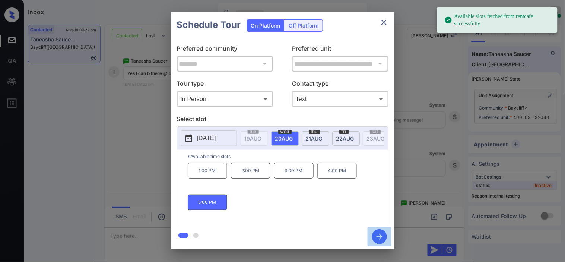
click at [386, 236] on icon "button" at bounding box center [379, 236] width 15 height 15
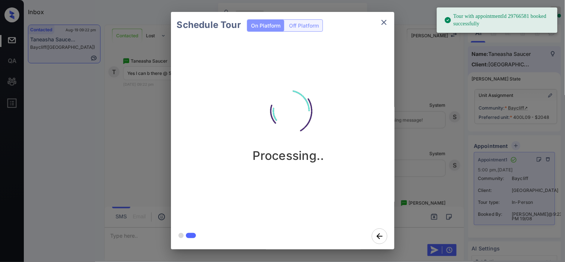
click at [420, 125] on div "Schedule Tour On Platform Off Platform Processing.." at bounding box center [282, 130] width 565 height 261
